Goal: Information Seeking & Learning: Understand process/instructions

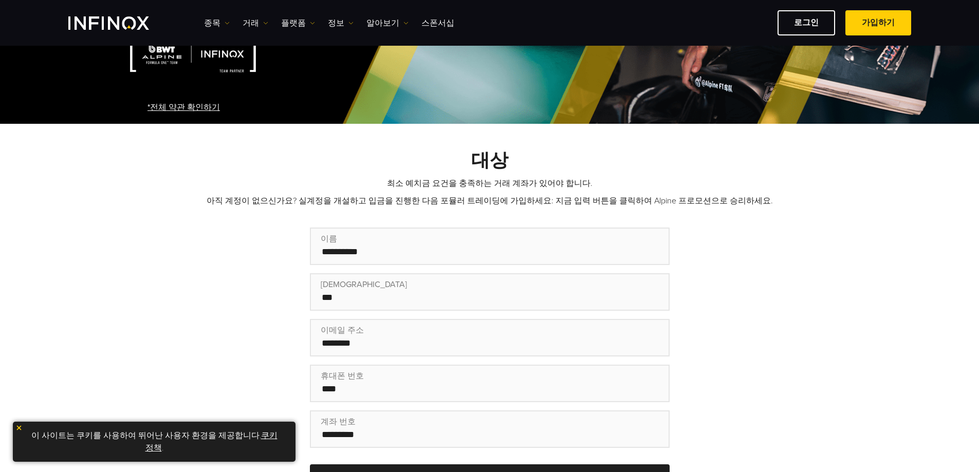
scroll to position [308, 0]
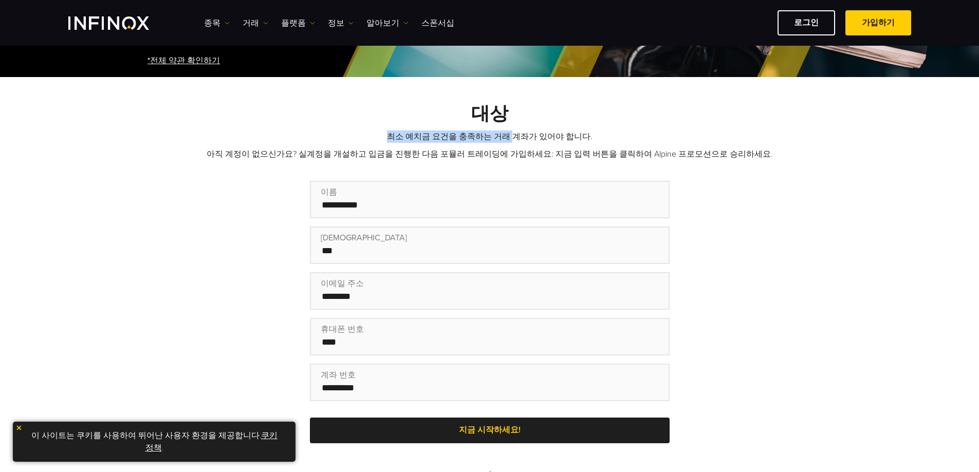
drag, startPoint x: 0, startPoint y: 0, endPoint x: 429, endPoint y: 144, distance: 452.9
click at [545, 138] on p "최소 예치금 요건을 충족하는 거래 계좌가 있어야 합니다." at bounding box center [489, 136] width 719 height 12
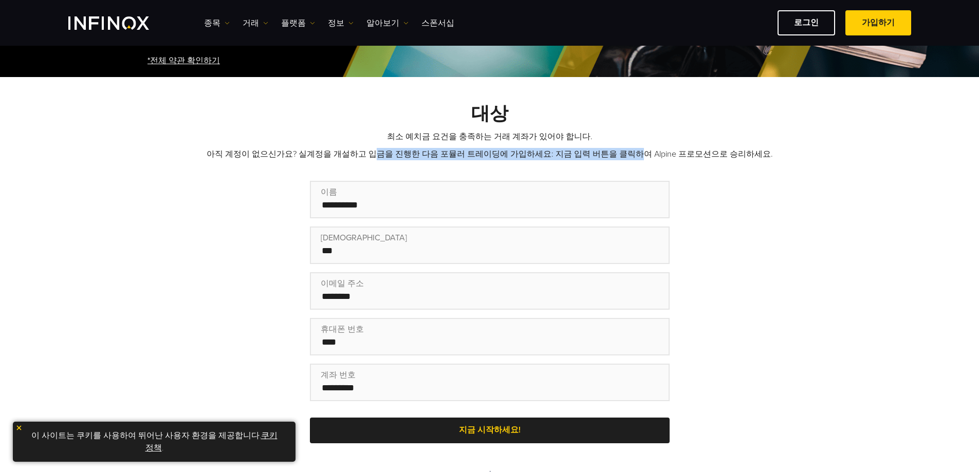
scroll to position [0, 0]
drag, startPoint x: 381, startPoint y: 157, endPoint x: 777, endPoint y: 157, distance: 395.6
click at [776, 157] on p "아직 계정이 없으신가요? 실계정을 개설하고 입금을 진행한 다음 포뮬러 트레이딩에 가입하세요: 지금 입력 버튼을 클릭하여 Alpine 프로모션으…" at bounding box center [489, 154] width 719 height 12
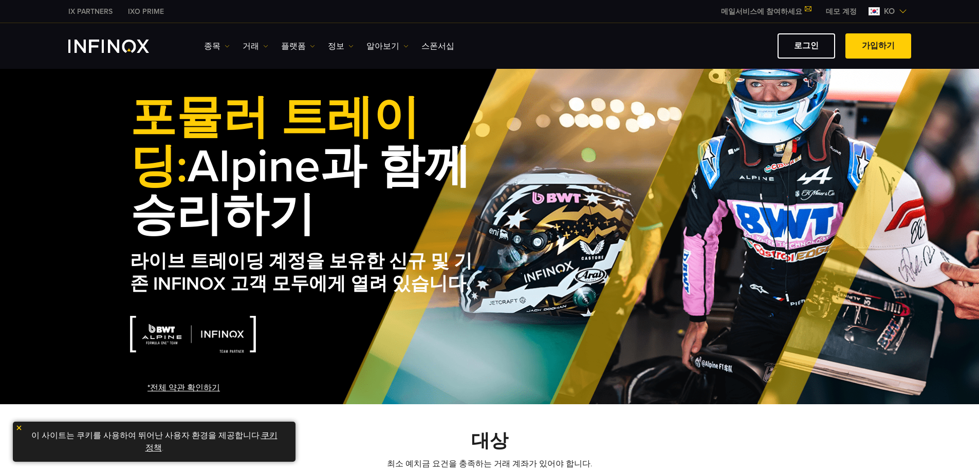
click at [186, 386] on link "*전체 약관 확인하기" at bounding box center [183, 388] width 72 height 12
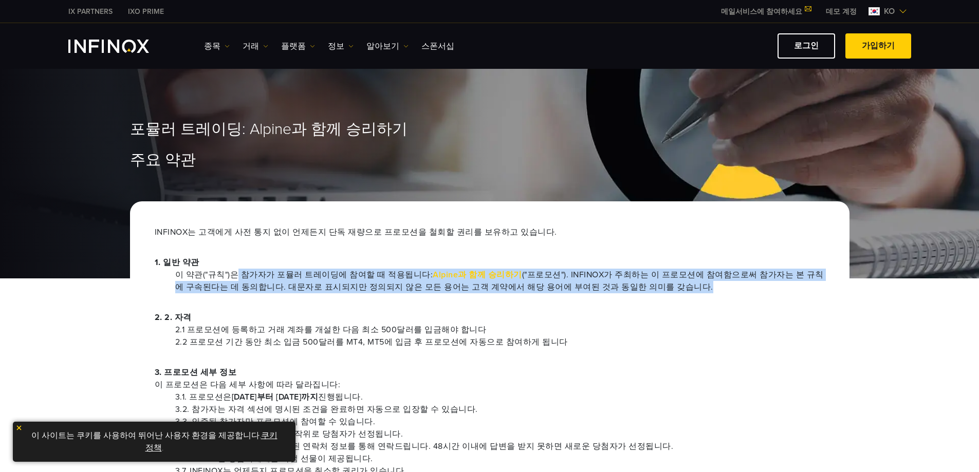
drag, startPoint x: 234, startPoint y: 272, endPoint x: 689, endPoint y: 283, distance: 455.3
click at [689, 283] on li "이 약관("규칙")은 참가자가 포뮬러 트레이딩에 참여할 때 적용됩니다: Alpine과 함께 승리하기 ("프로모션"). INFINOX가 주최하는…" at bounding box center [499, 281] width 649 height 25
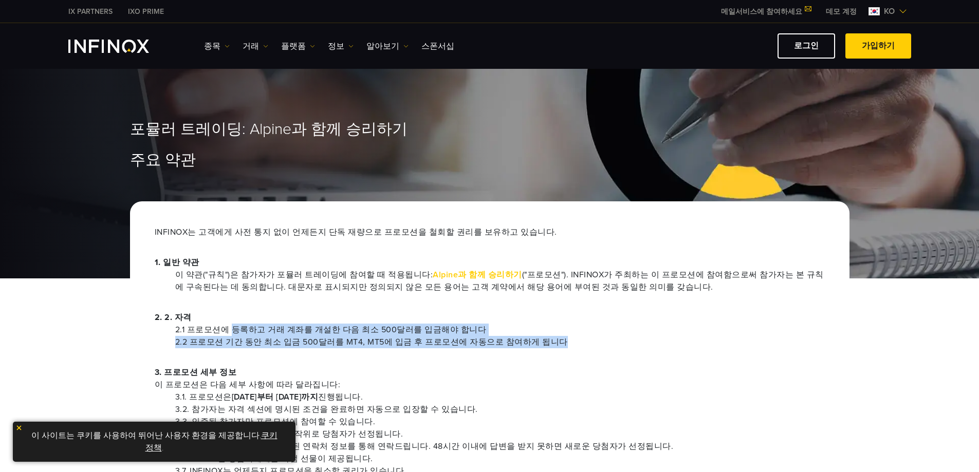
drag, startPoint x: 232, startPoint y: 326, endPoint x: 570, endPoint y: 340, distance: 338.8
click at [570, 340] on ul "2.1 프로모션에 등록하고 거래 계좌를 개설한 다음 최소 500달러를 입금해야 합니다 2.2 프로모션 기간 동안 최소 입금 500달러를 MT4…" at bounding box center [490, 336] width 670 height 25
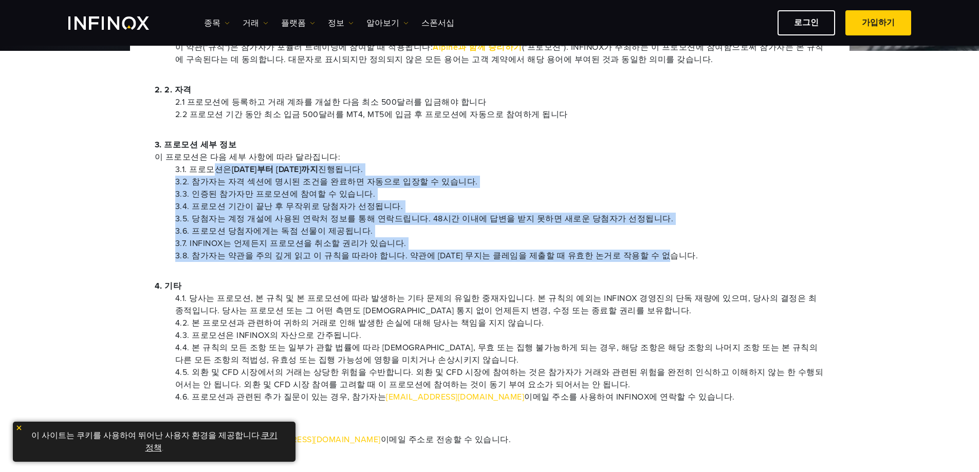
drag, startPoint x: 210, startPoint y: 169, endPoint x: 658, endPoint y: 254, distance: 456.0
click at [658, 254] on ul "3.1. 프로모션은 2025년 5월 1일부터 2025년 10월 15일까지 진행됩니다. 3.2. 참가자는 자격 섹션에 명시된 조건을 완료하면 자…" at bounding box center [490, 212] width 670 height 99
